Goal: Transaction & Acquisition: Purchase product/service

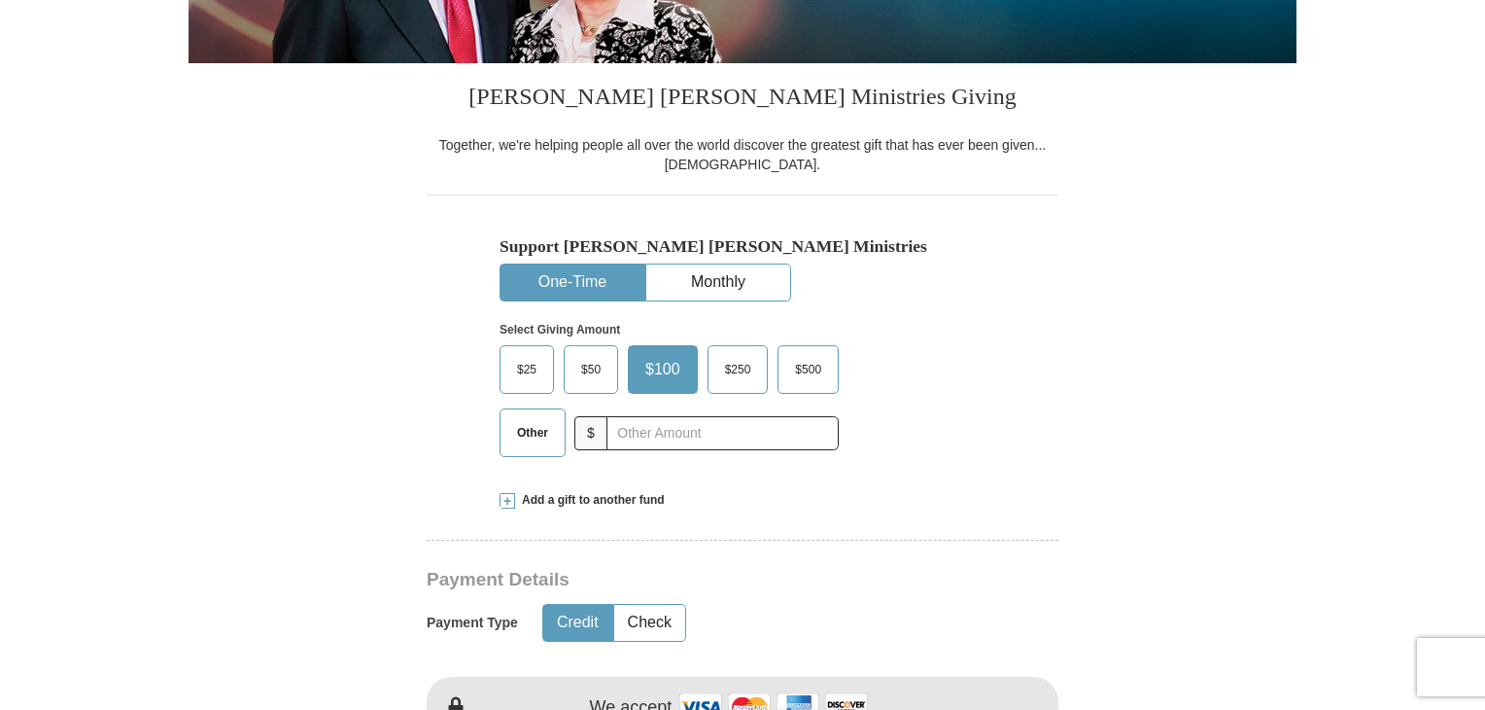
scroll to position [486, 0]
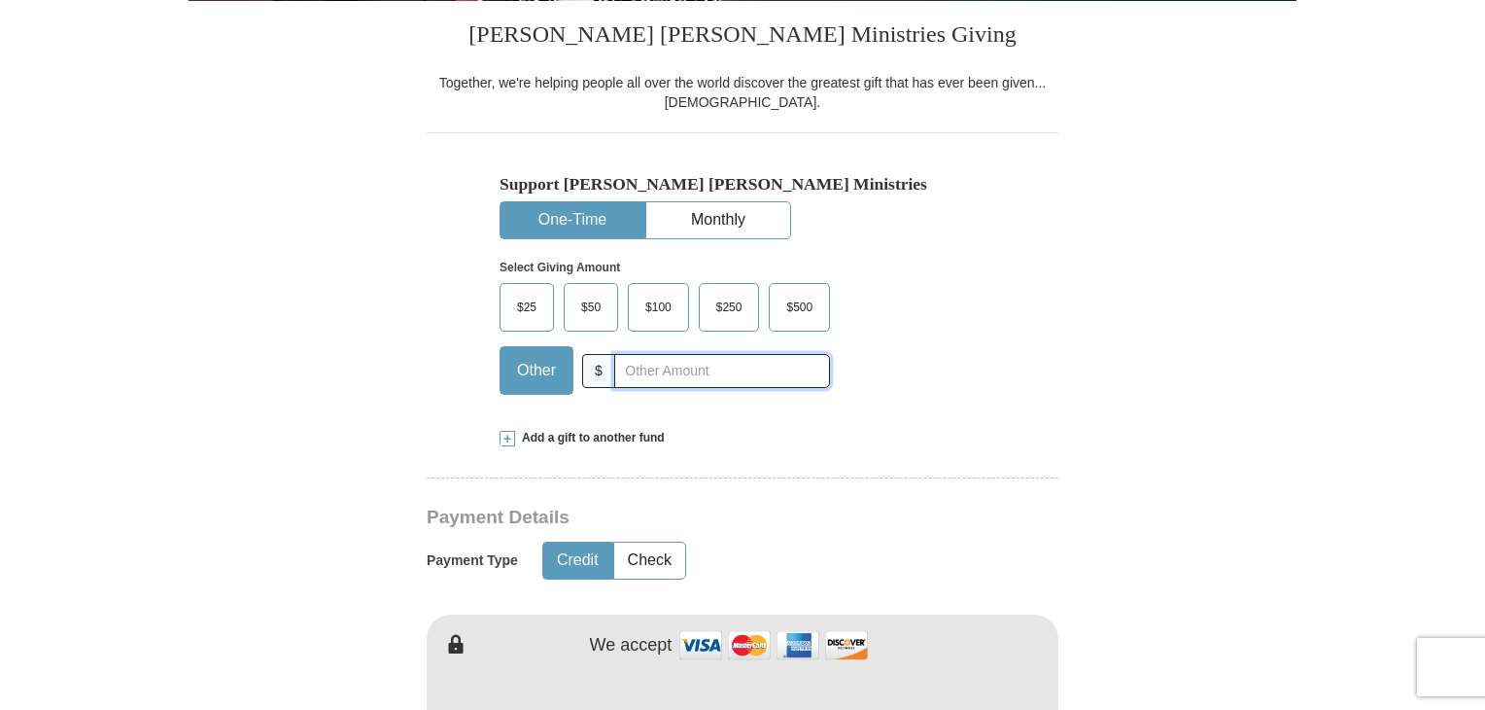
click at [643, 371] on input "text" at bounding box center [722, 371] width 216 height 34
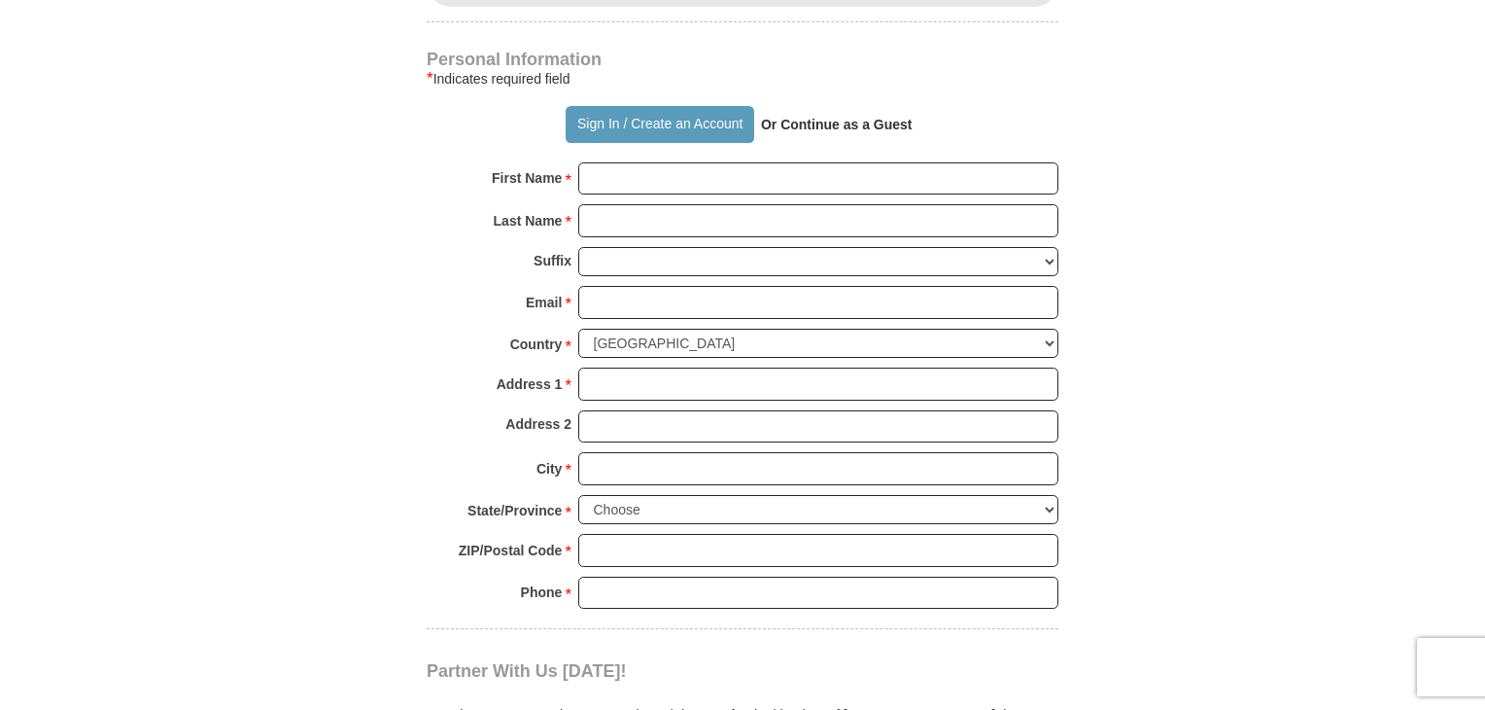
scroll to position [1264, 0]
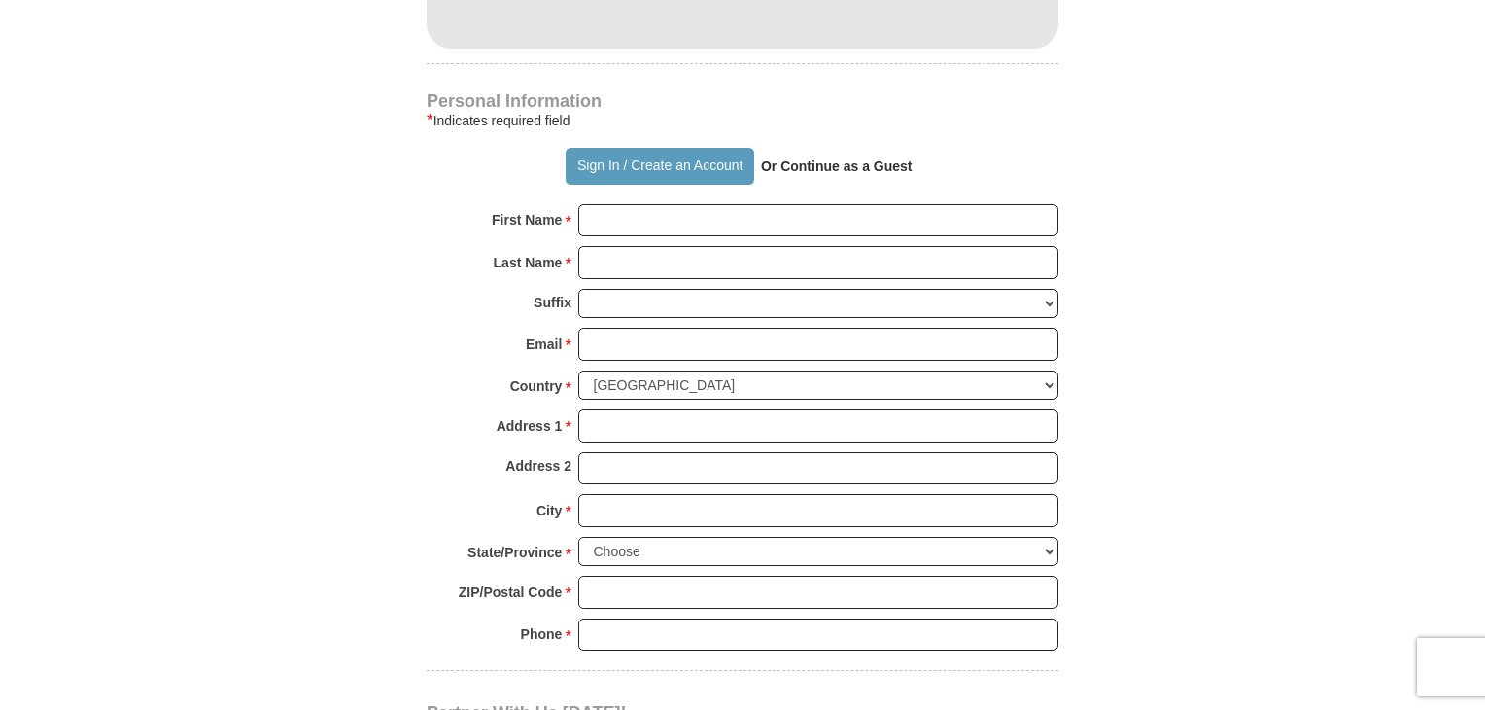
type input "20"
click at [624, 225] on input "First Name *" at bounding box center [818, 220] width 480 height 33
type input "Laurel"
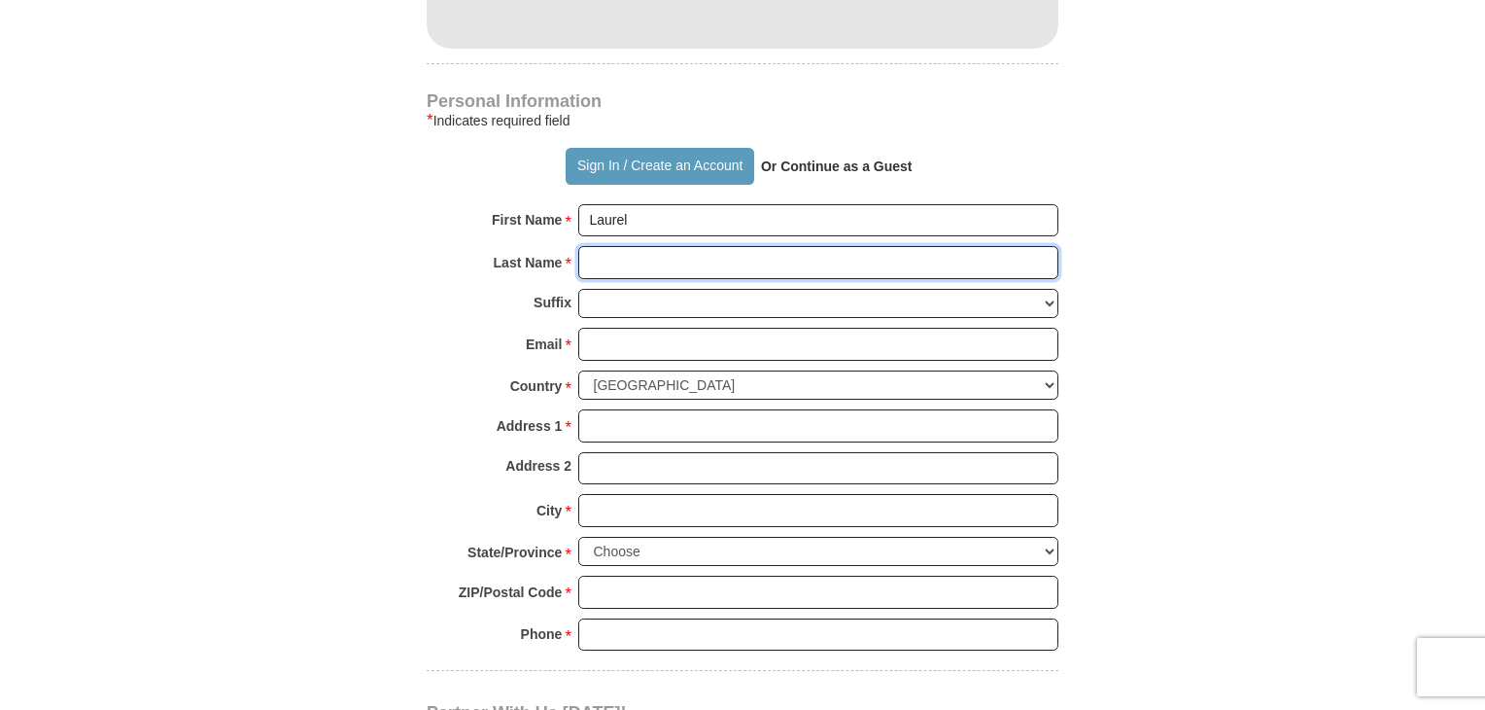
click at [666, 263] on input "Last Name *" at bounding box center [818, 262] width 480 height 33
type input "[PERSON_NAME]"
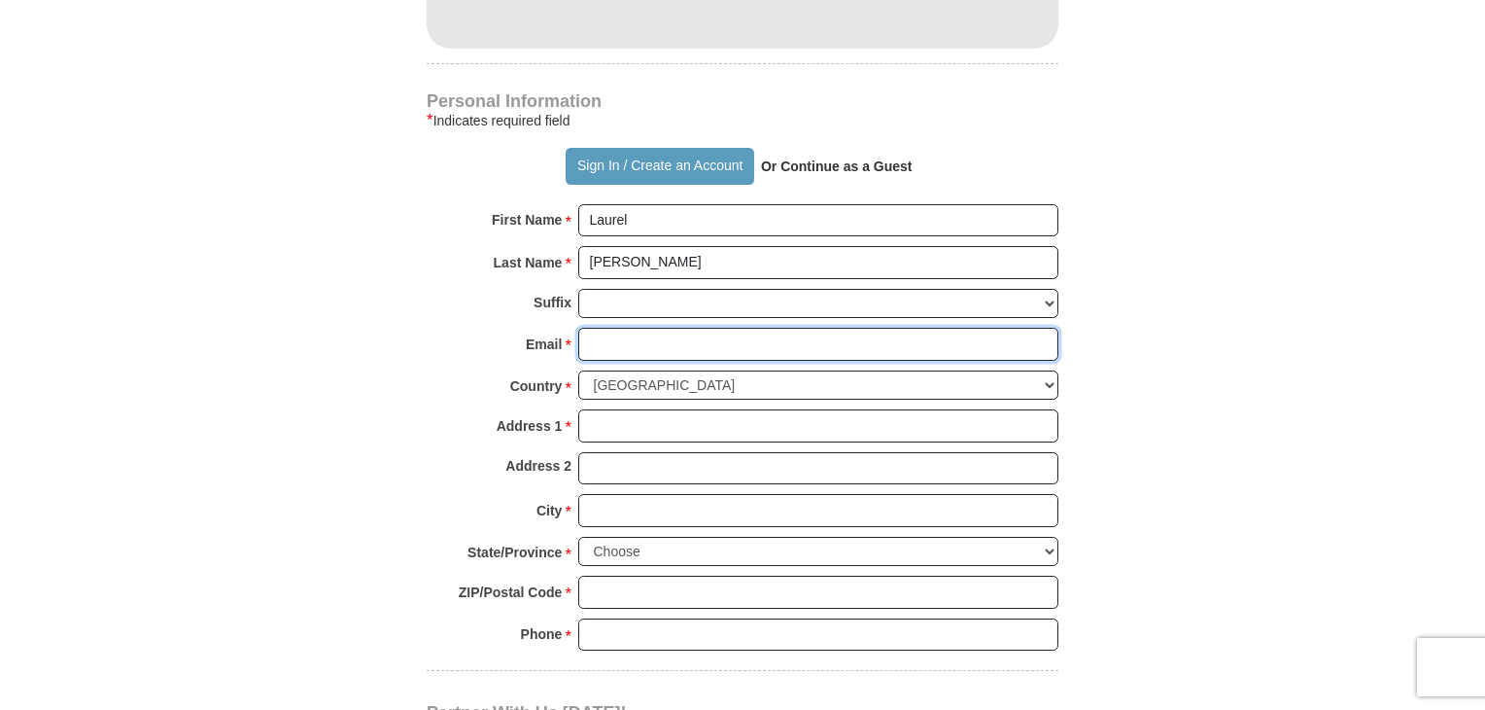
click at [623, 343] on input "Email *" at bounding box center [818, 344] width 480 height 33
type input "[EMAIL_ADDRESS][DOMAIN_NAME]"
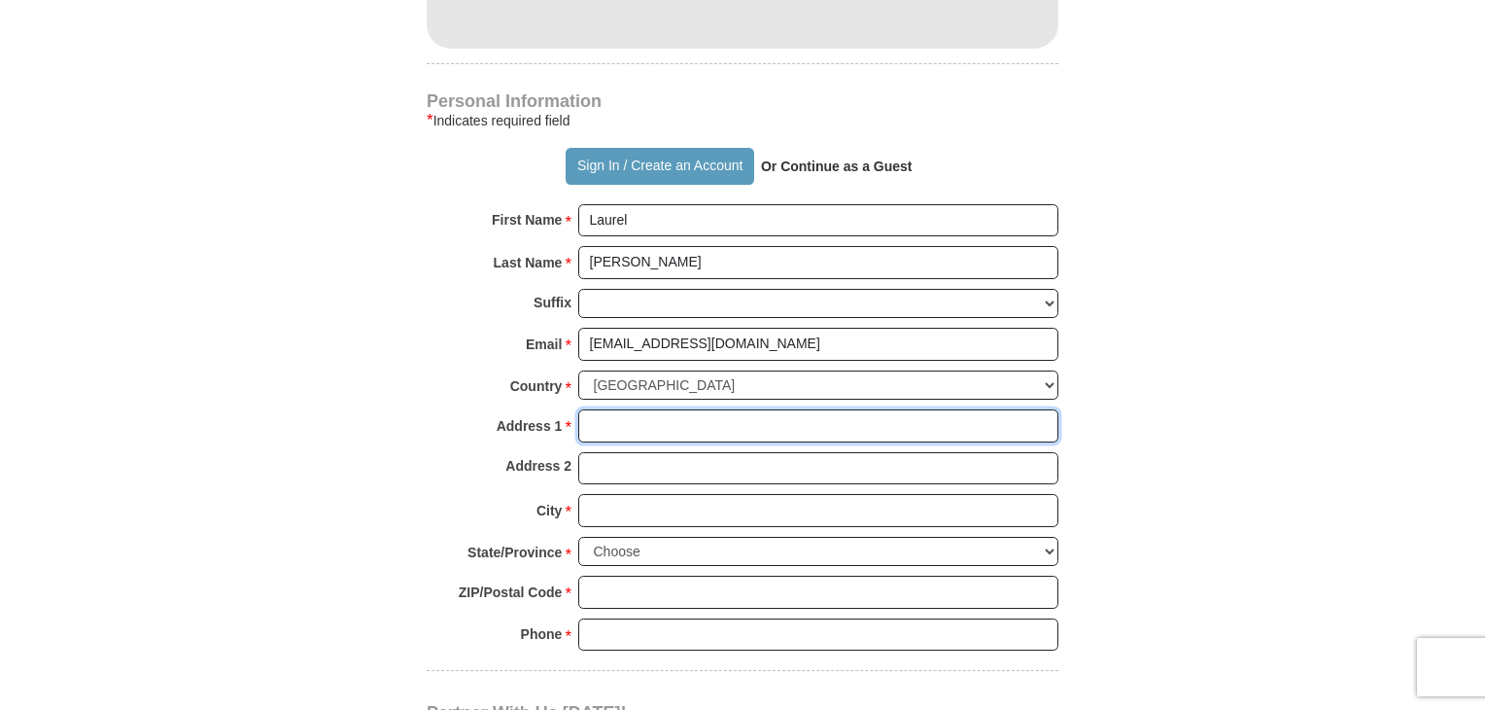
click at [645, 418] on input "Address 1 *" at bounding box center [818, 425] width 480 height 33
type input "[STREET_ADDRESS][PERSON_NAME]"
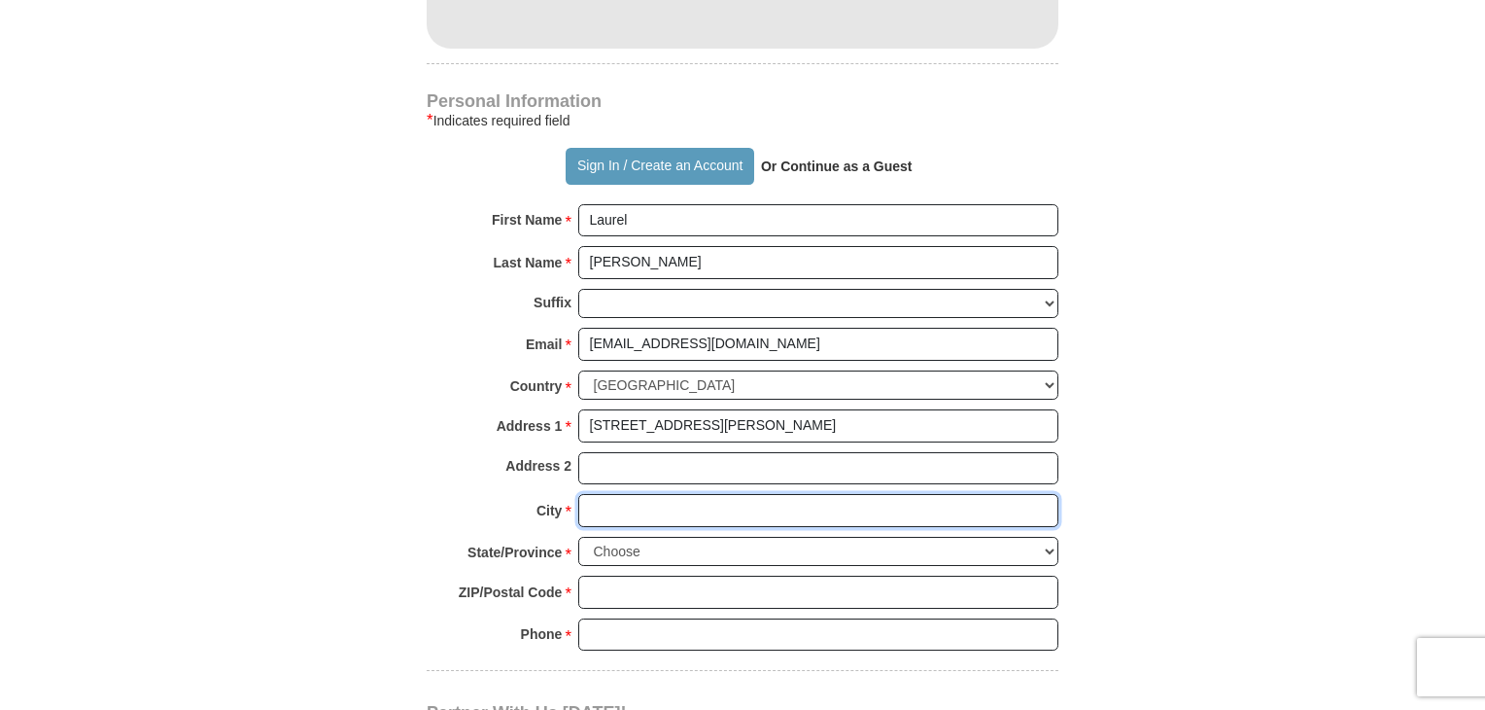
click at [642, 504] on input "City *" at bounding box center [818, 510] width 480 height 33
type input "San Antonio"
click at [704, 544] on select "Choose [US_STATE] [US_STATE] [US_STATE] [US_STATE] [US_STATE] Armed Forces Amer…" at bounding box center [818, 552] width 480 height 30
select select "[GEOGRAPHIC_DATA]"
click at [578, 537] on select "Choose [US_STATE] [US_STATE] [US_STATE] [US_STATE] [US_STATE] Armed Forces Amer…" at bounding box center [818, 552] width 480 height 30
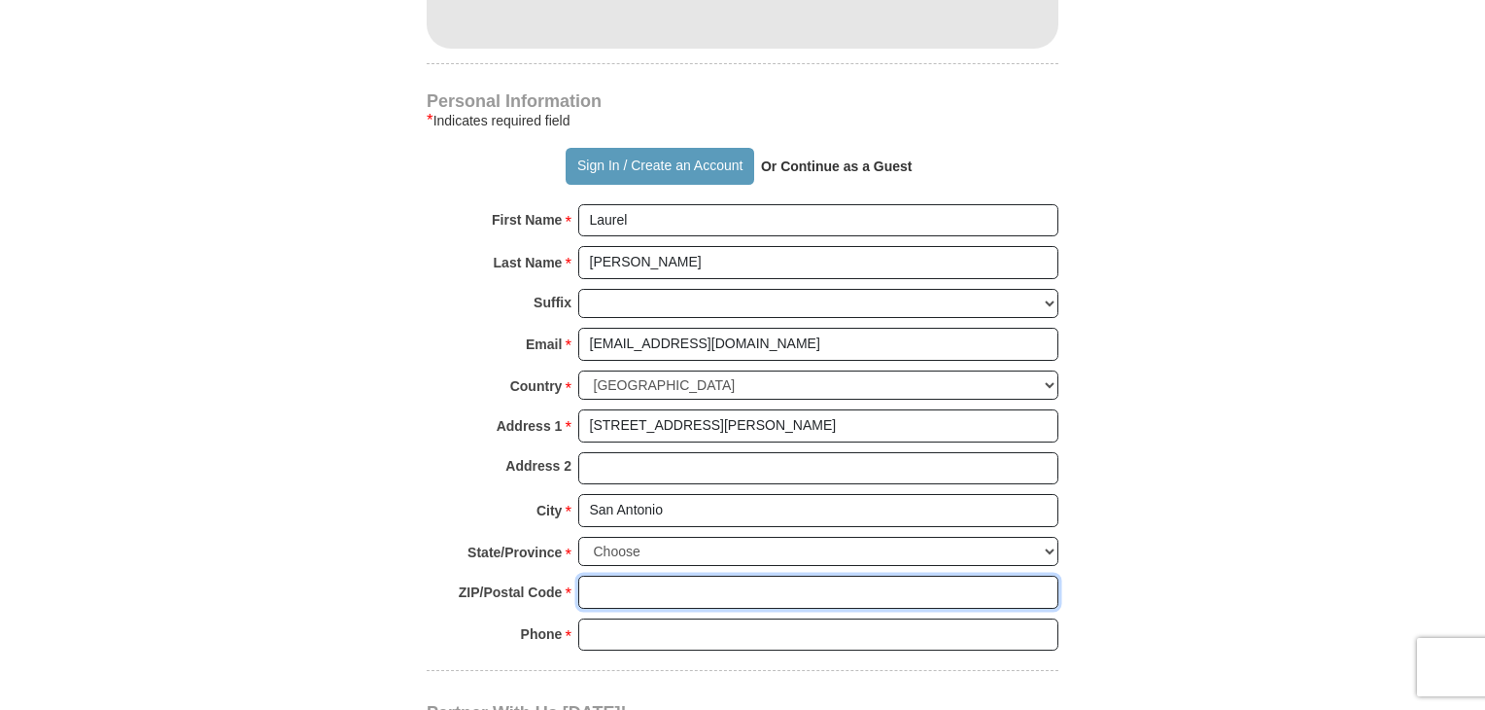
click at [631, 585] on input "ZIP/Postal Code *" at bounding box center [818, 591] width 480 height 33
type input "78249"
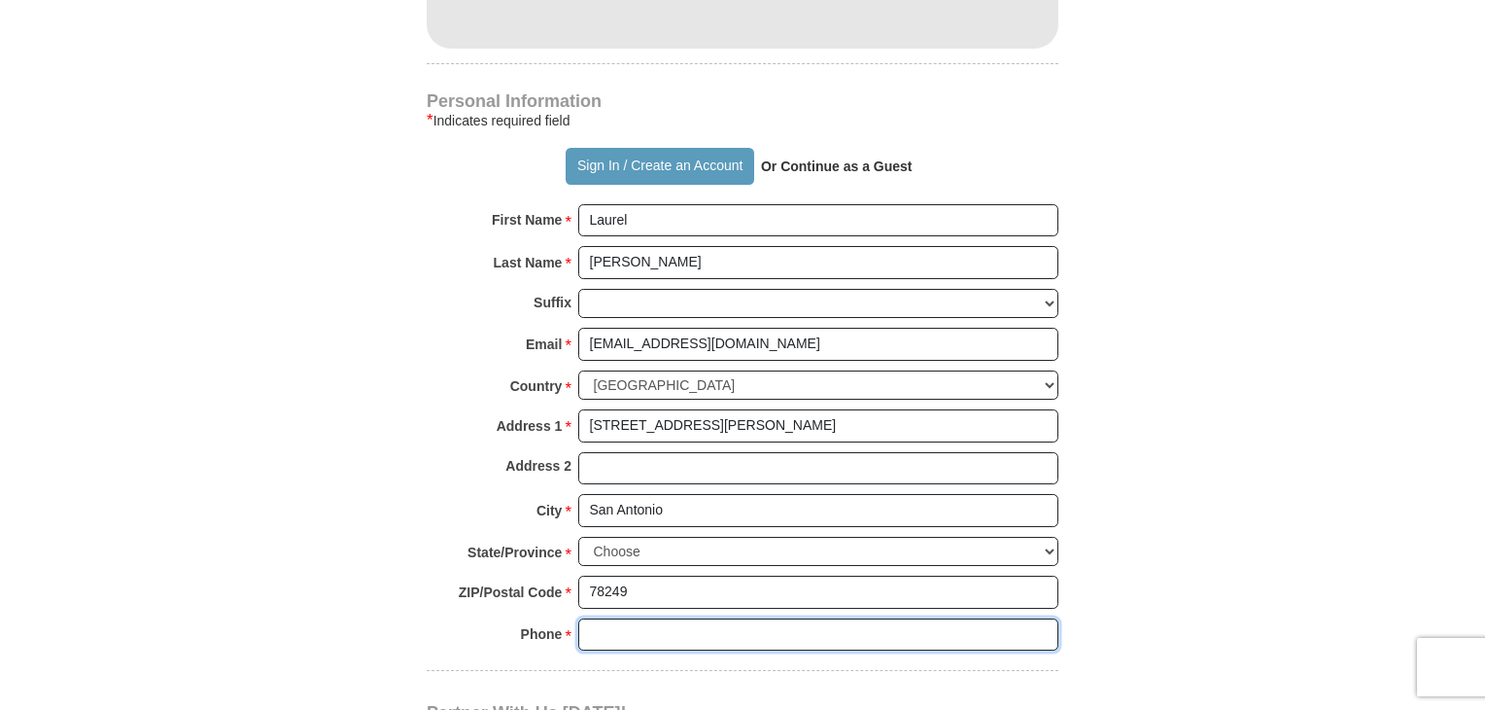
click at [635, 636] on input "Phone * *" at bounding box center [818, 634] width 480 height 33
type input "2103289914"
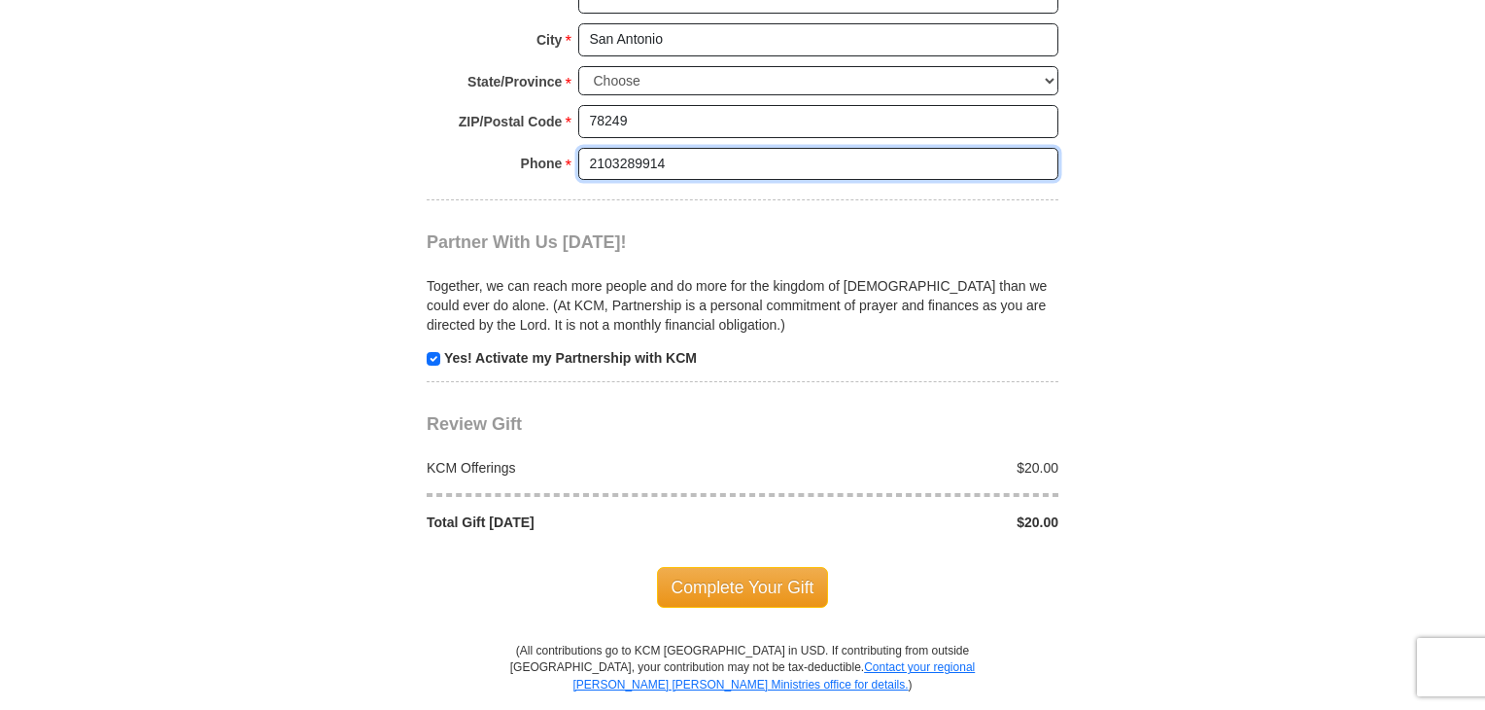
scroll to position [1750, 0]
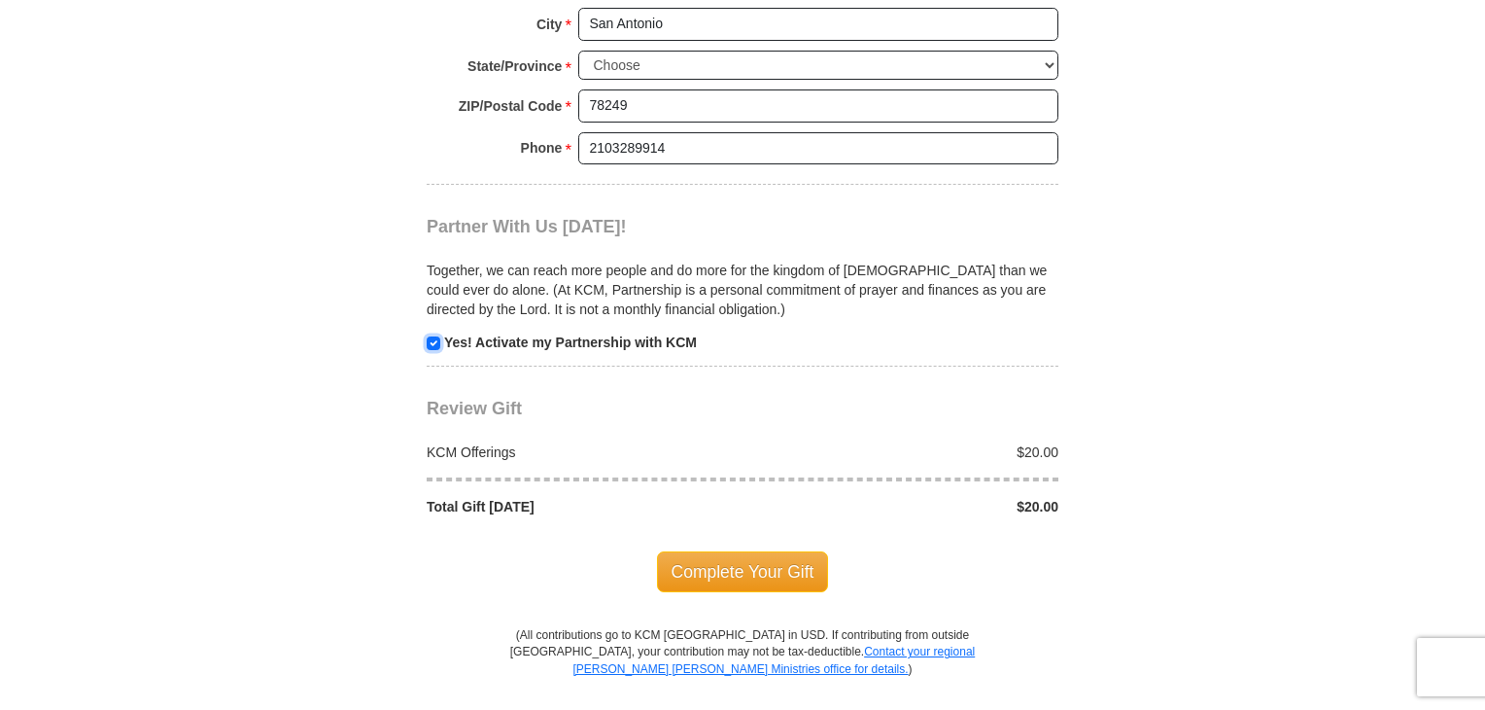
click at [428, 336] on input "checkbox" at bounding box center [434, 343] width 14 height 14
checkbox input "false"
click at [773, 562] on span "Complete Your Gift" at bounding box center [743, 571] width 172 height 41
